Goal: Task Accomplishment & Management: Complete application form

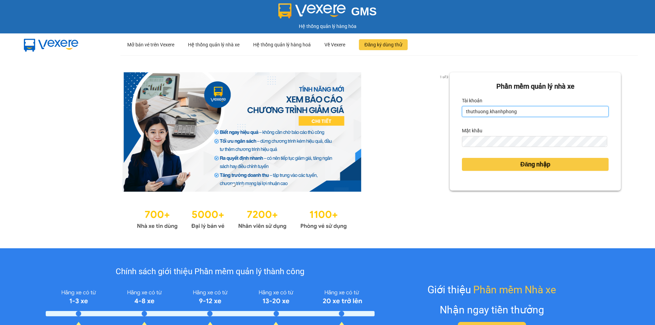
click at [522, 111] on input "thuthuong.khanhphong" at bounding box center [535, 111] width 147 height 11
type input "nguyentran.khanhphong"
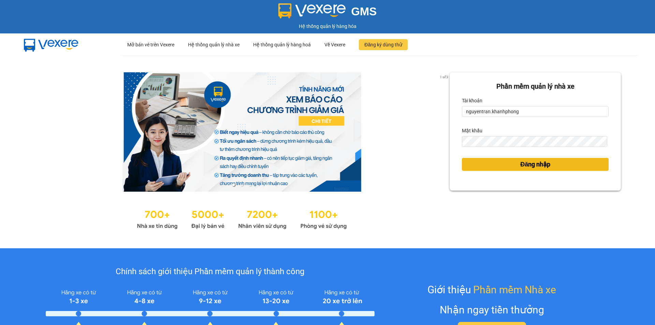
click at [520, 165] on span "Đăng nhập" at bounding box center [535, 165] width 30 height 10
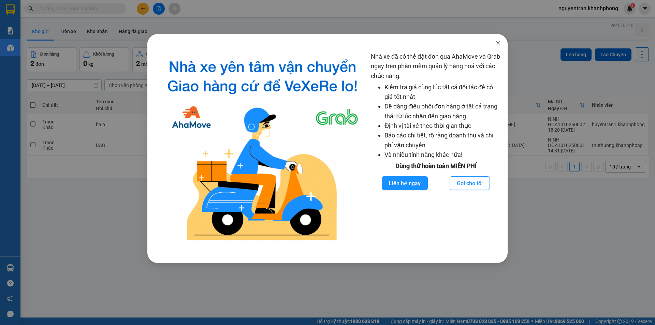
click at [497, 43] on icon "close" at bounding box center [497, 43] width 5 height 5
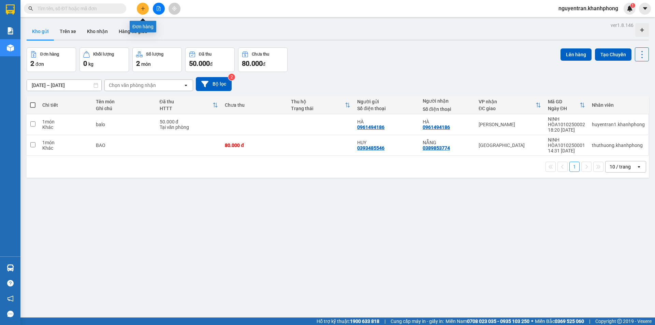
click at [145, 6] on icon "plus" at bounding box center [143, 8] width 5 height 5
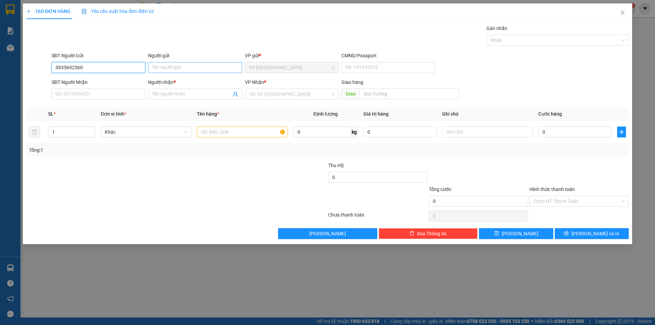
type input "0935692560"
click at [175, 70] on input "Người gửi" at bounding box center [195, 67] width 94 height 11
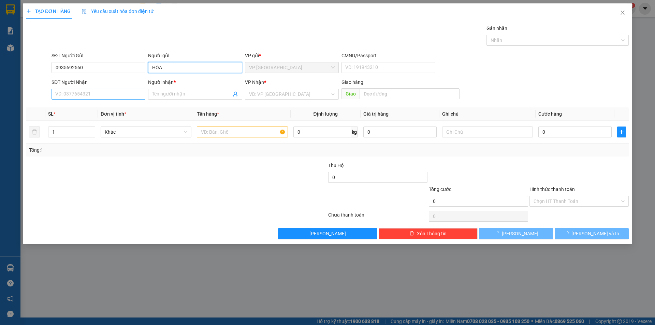
type input "HÒA"
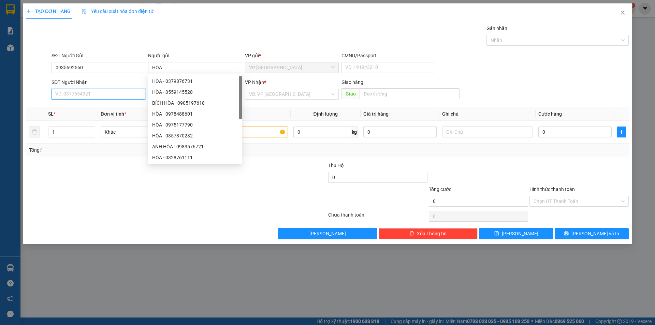
click at [90, 92] on input "SĐT Người Nhận" at bounding box center [99, 94] width 94 height 11
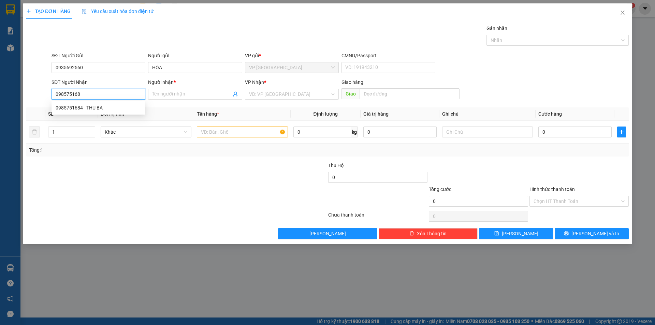
type input "0985751684"
click at [103, 107] on div "0985751684 - THU BA" at bounding box center [99, 108] width 86 height 8
type input "THU BA"
type input "0985751684"
click at [228, 132] on input "text" at bounding box center [242, 132] width 91 height 11
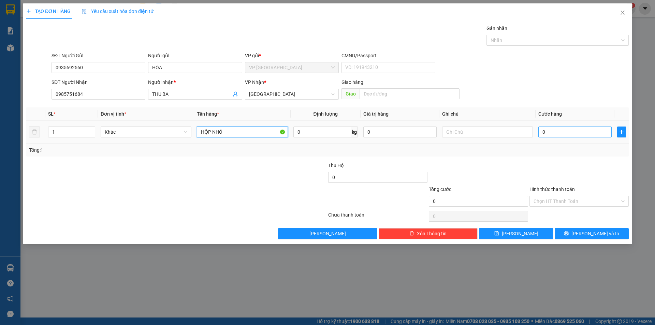
type input "HỘP NHỎ"
click at [559, 133] on input "0" at bounding box center [574, 132] width 73 height 11
type input "3"
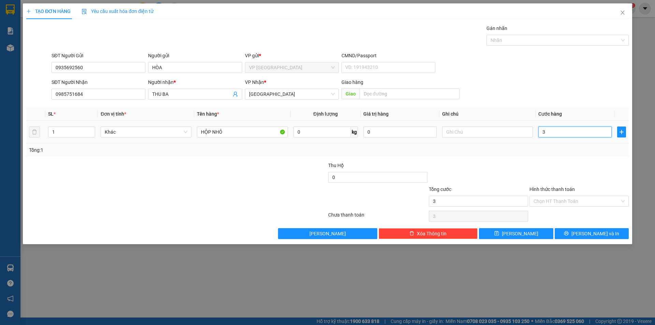
type input "30"
type input "300"
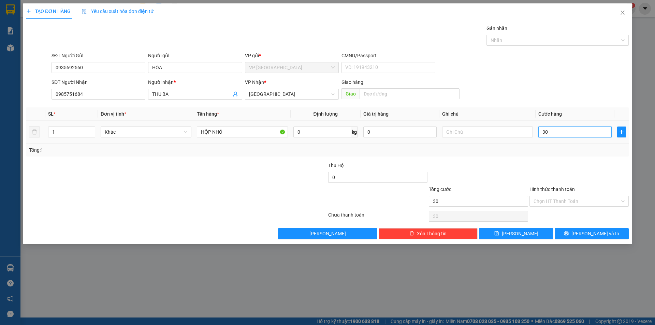
type input "300"
type input "3.000"
type input "30.000"
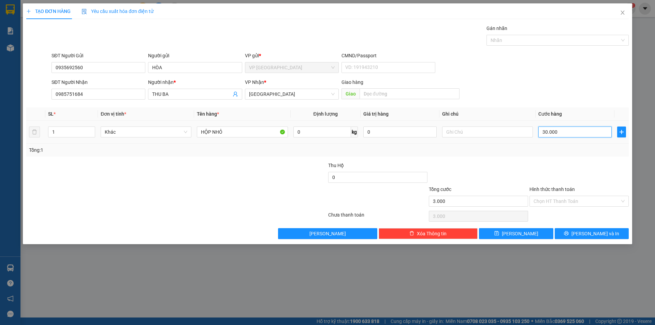
type input "30.000"
click at [588, 233] on span "Lưu và In" at bounding box center [595, 234] width 48 height 8
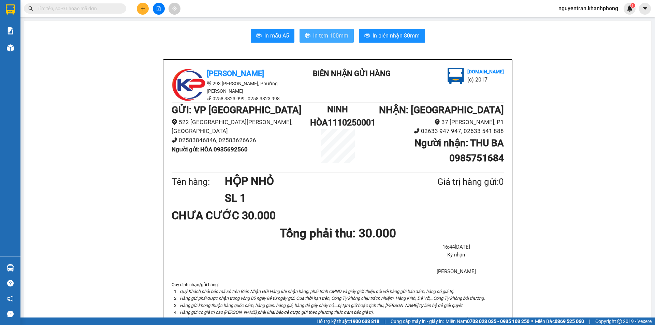
click at [343, 35] on span "In tem 100mm" at bounding box center [330, 35] width 35 height 9
click at [377, 38] on span "In biên nhận 80mm" at bounding box center [396, 35] width 47 height 9
